Goal: Navigation & Orientation: Find specific page/section

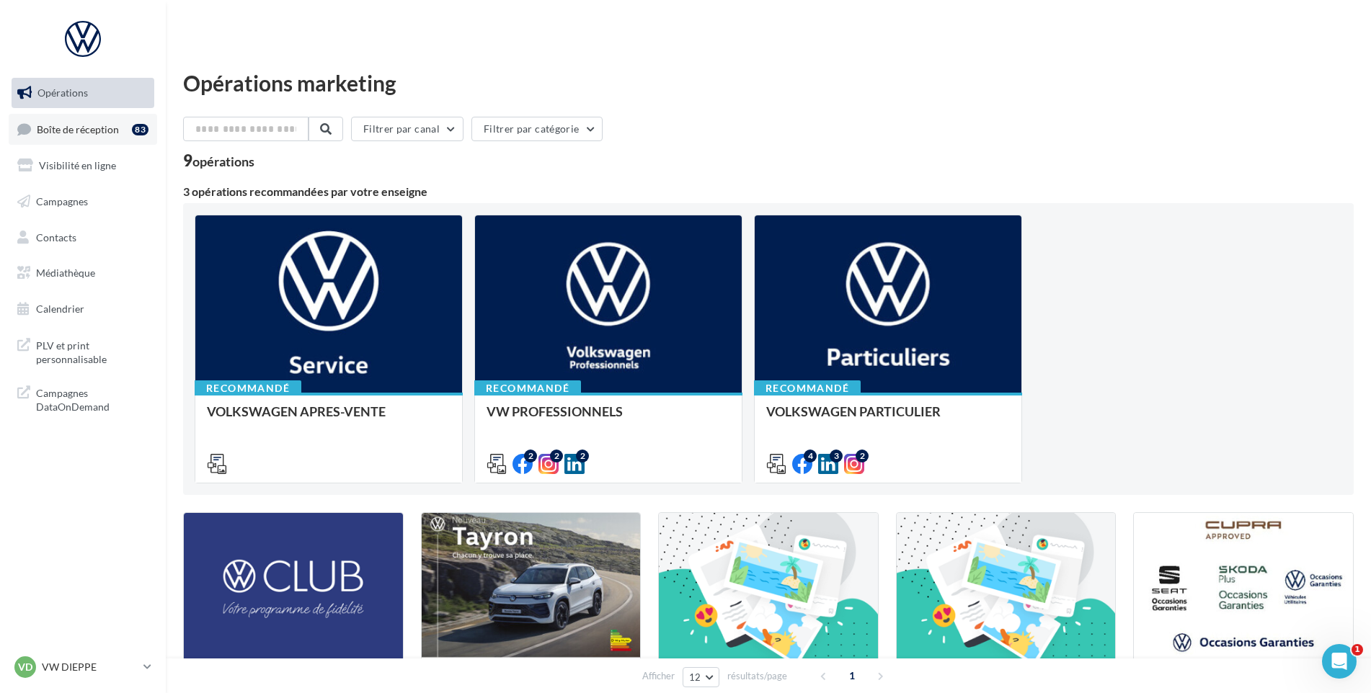
click at [62, 139] on link "Boîte de réception 83" at bounding box center [83, 129] width 148 height 31
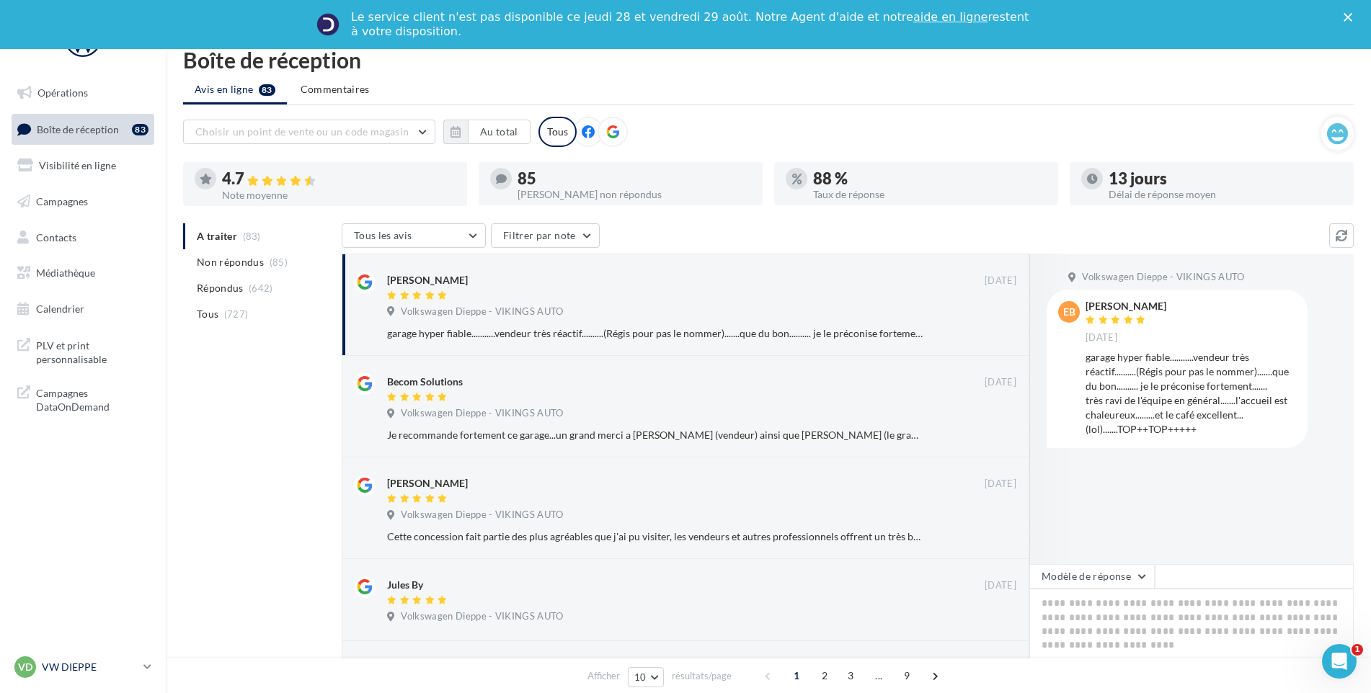
click at [63, 657] on div "VD VW DIEPPE vw-die-vau" at bounding box center [75, 668] width 123 height 22
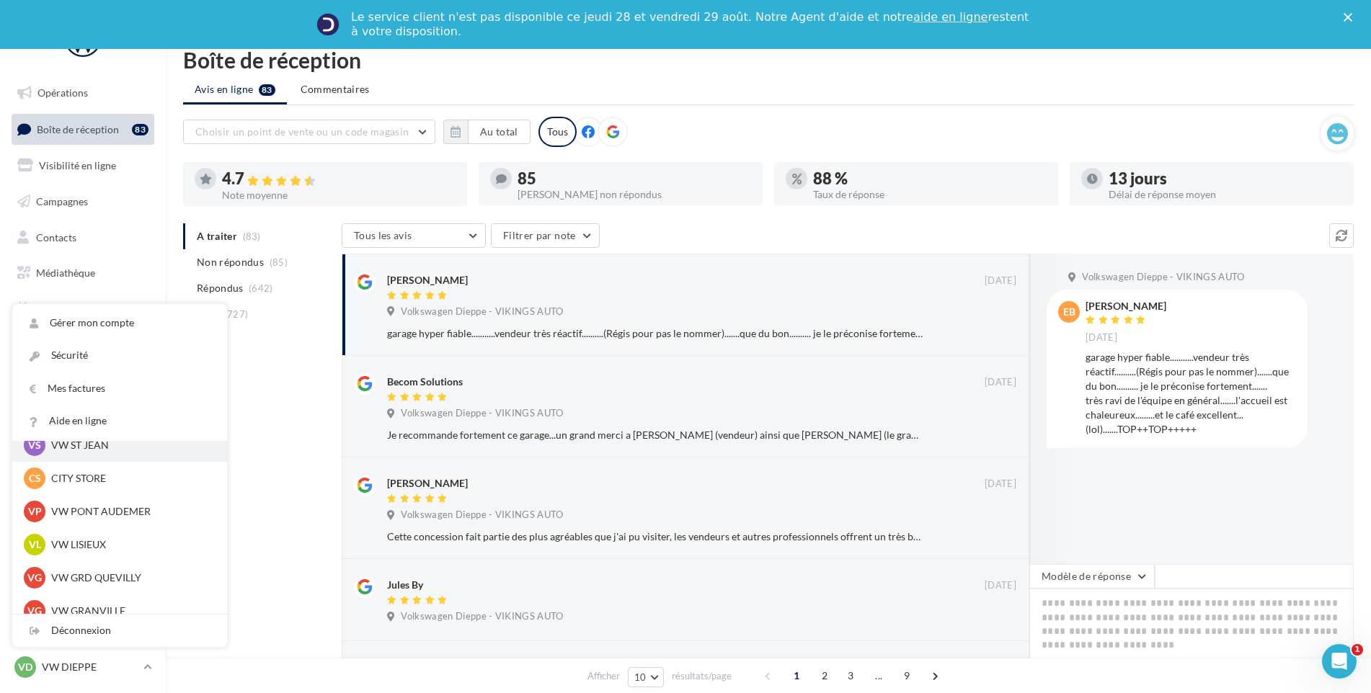
scroll to position [216, 0]
click at [110, 461] on div "VF VW FECAMP vw-stl-vau" at bounding box center [119, 447] width 215 height 33
click at [110, 460] on div "VF VW FECAMP vw-stl-vau" at bounding box center [119, 447] width 215 height 33
click at [105, 452] on p "VW FECAMP" at bounding box center [130, 447] width 159 height 14
